Goal: Check status

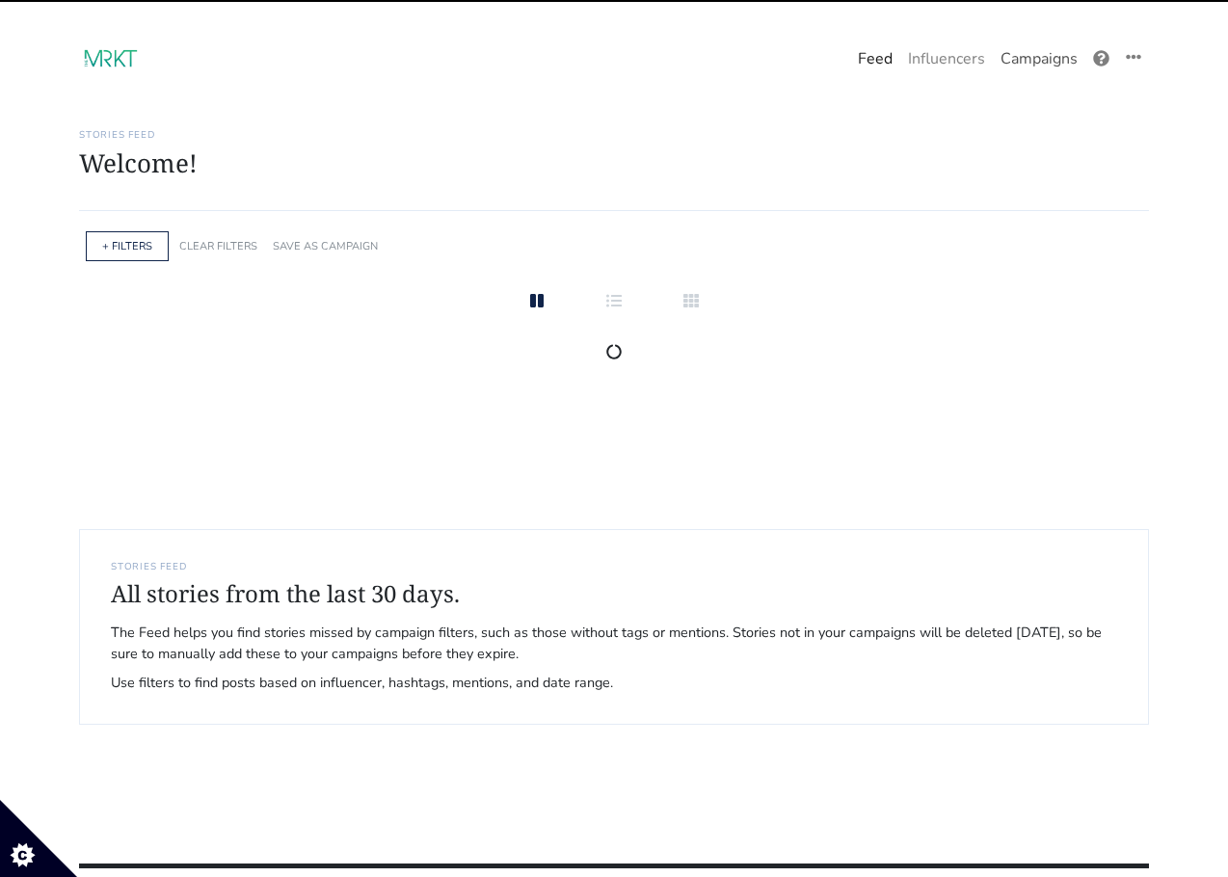
drag, startPoint x: 0, startPoint y: 0, endPoint x: 1021, endPoint y: 58, distance: 1022.4
click at [1021, 58] on link "Campaigns" at bounding box center [1039, 59] width 93 height 39
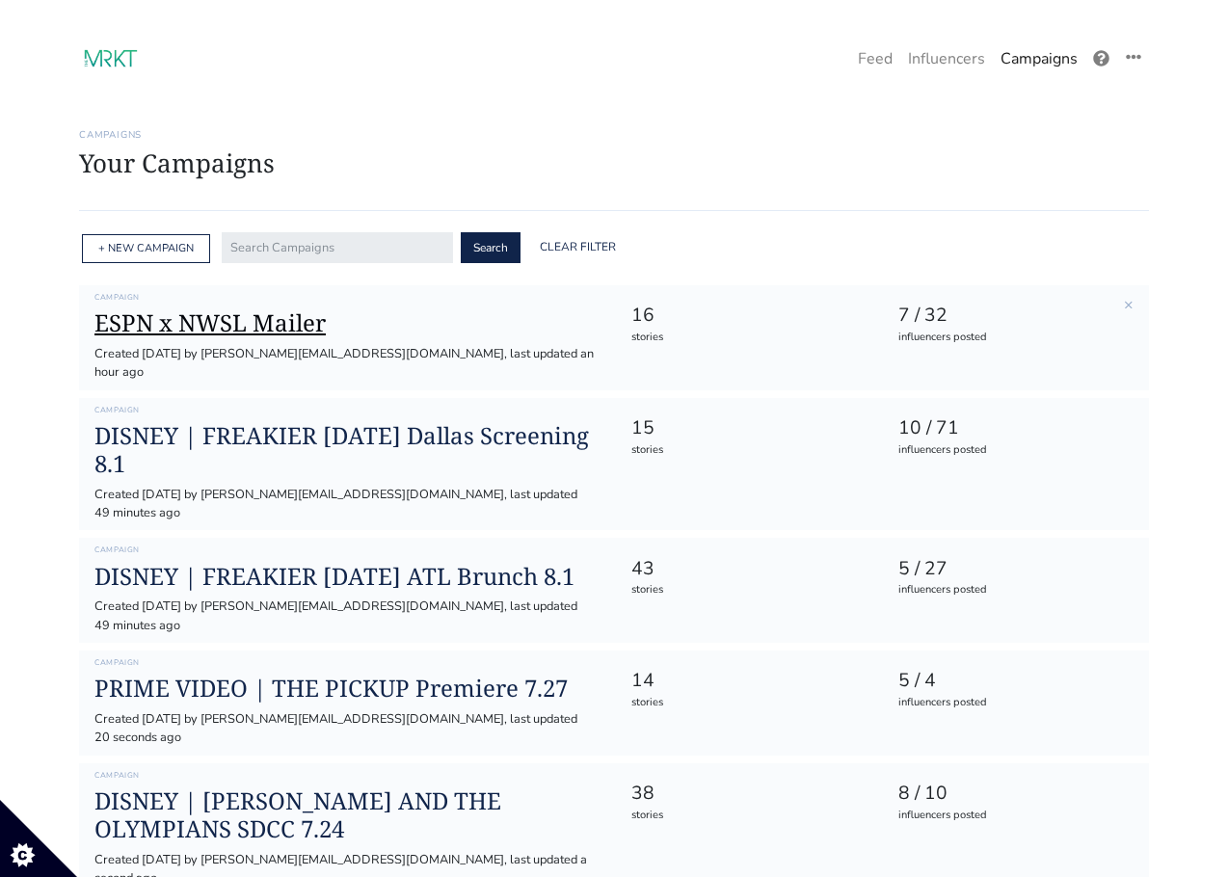
click at [155, 326] on h1 "ESPN x NWSL Mailer" at bounding box center [346, 323] width 505 height 28
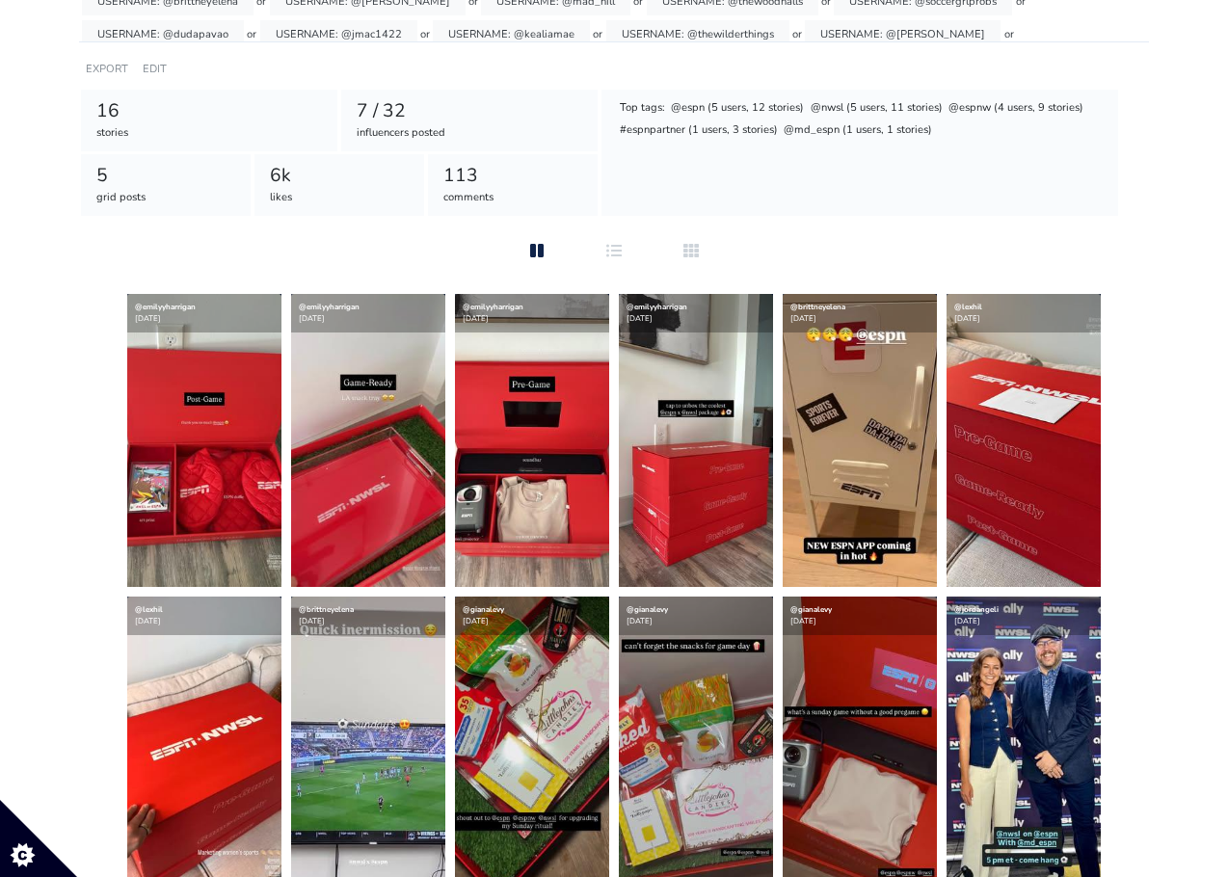
scroll to position [293, 0]
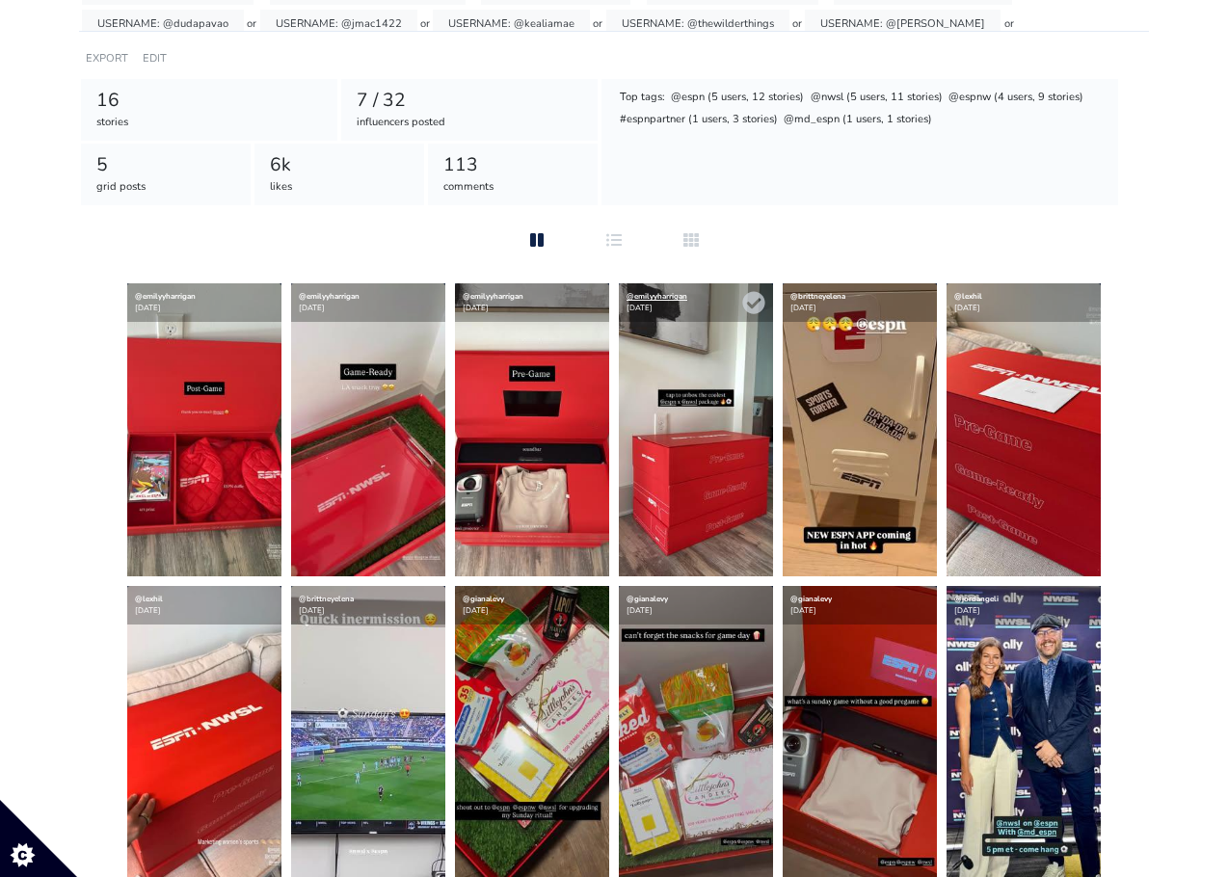
click at [653, 294] on link "@emilyyharrigan" at bounding box center [657, 296] width 61 height 11
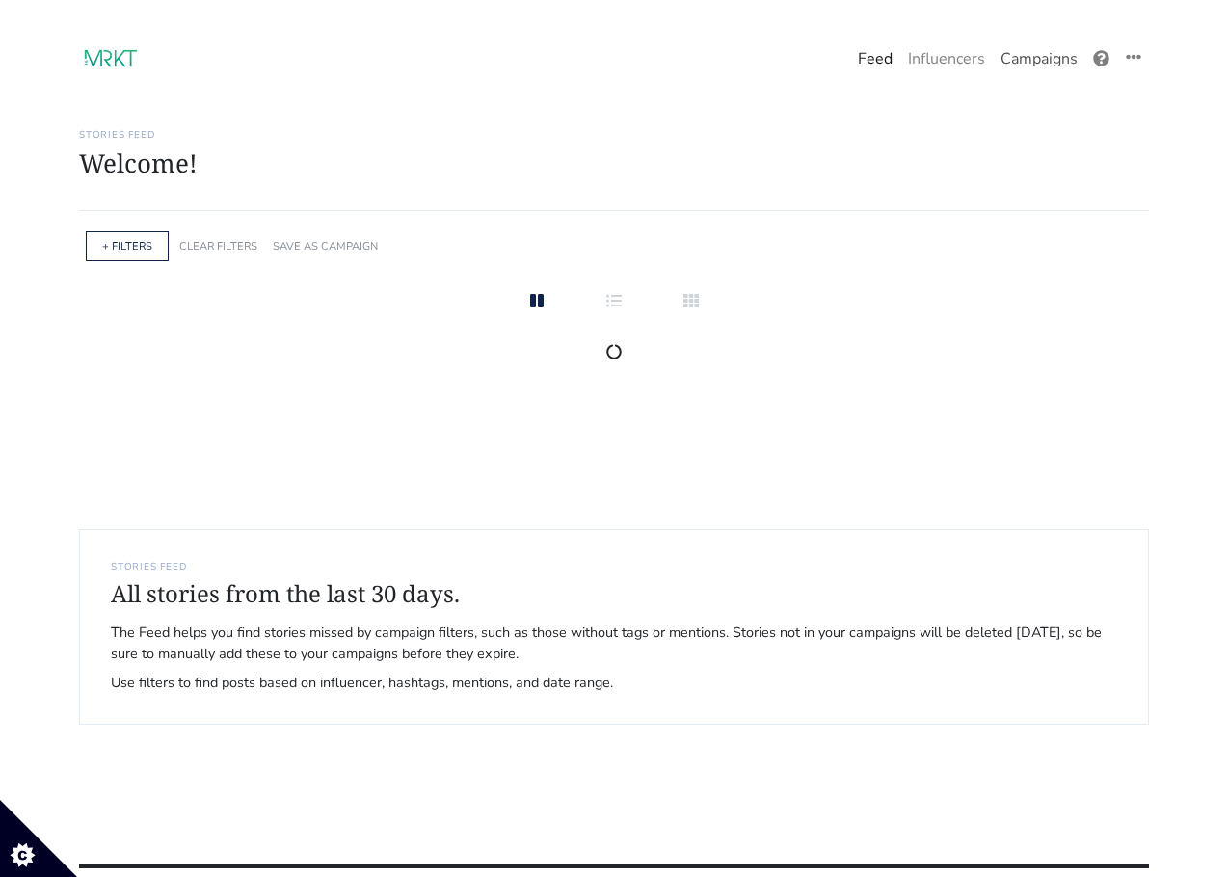
click at [1053, 50] on link "Campaigns" at bounding box center [1039, 59] width 93 height 39
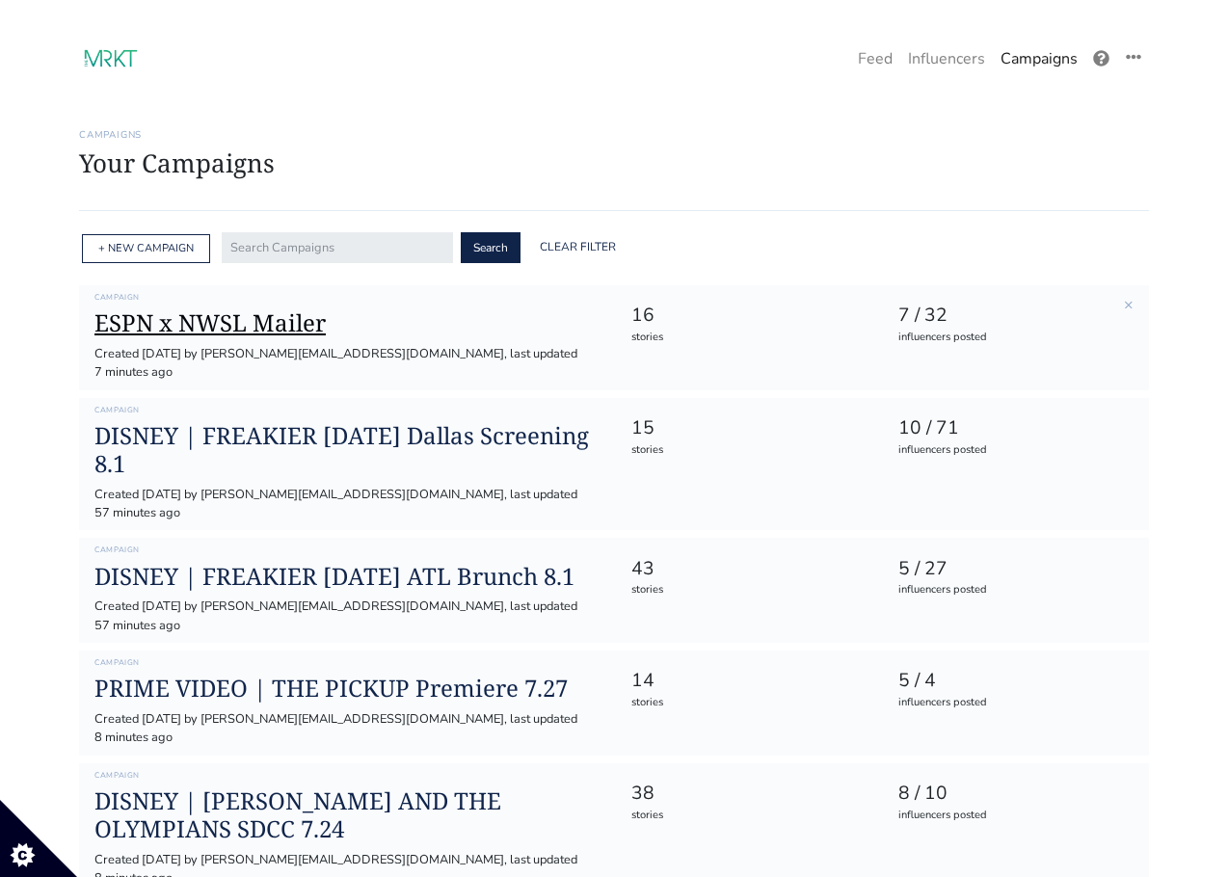
click at [284, 325] on h1 "ESPN x NWSL Mailer" at bounding box center [346, 323] width 505 height 28
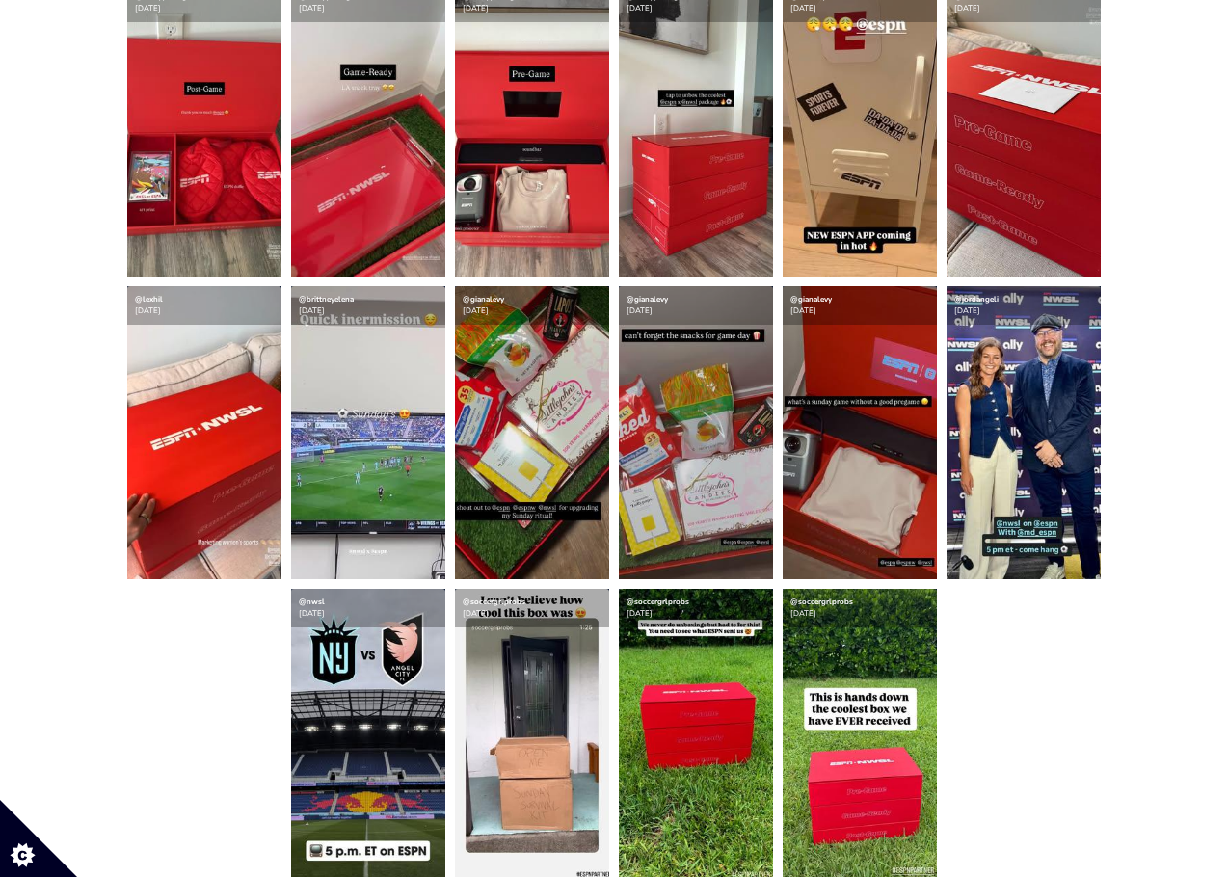
scroll to position [591, 0]
